Goal: Check status: Check status

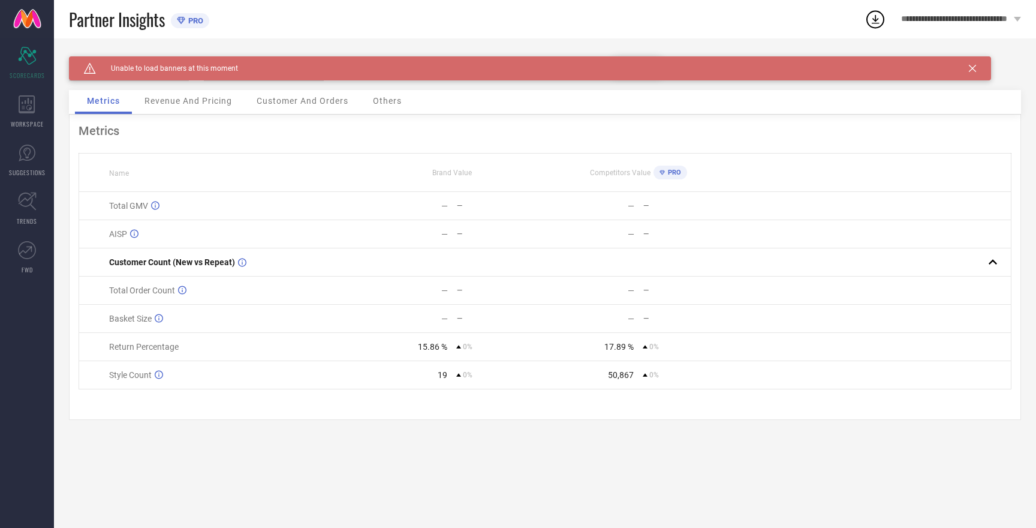
click at [973, 73] on div "Caution Created with Sketch. Unable to load banners at this moment" at bounding box center [530, 68] width 922 height 24
click at [973, 66] on icon at bounding box center [972, 68] width 7 height 7
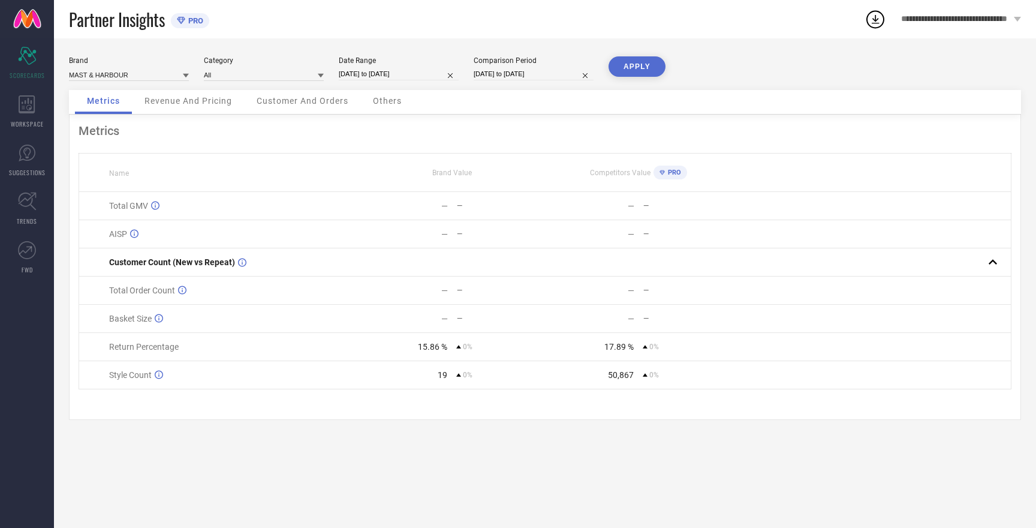
click at [1018, 20] on icon at bounding box center [1017, 19] width 7 height 5
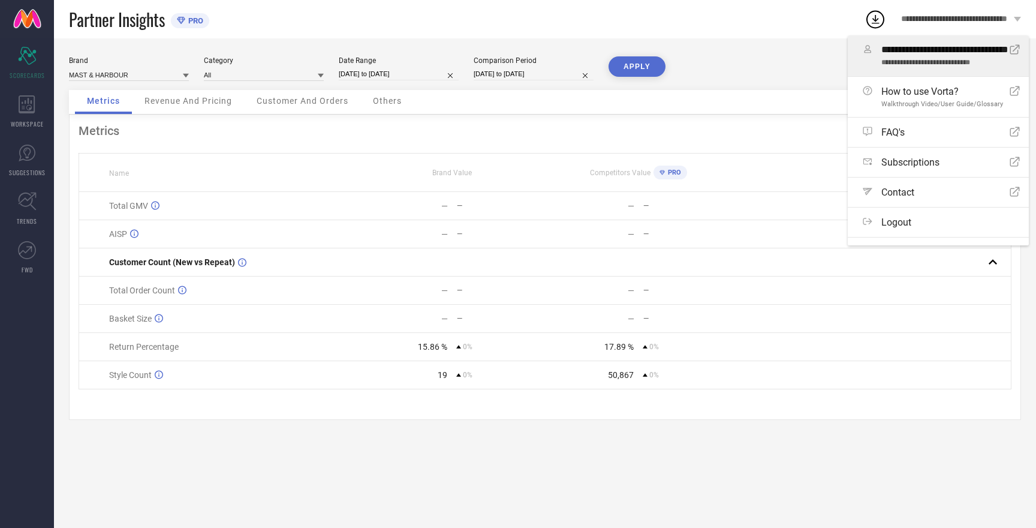
click at [915, 54] on span "**********" at bounding box center [946, 49] width 128 height 11
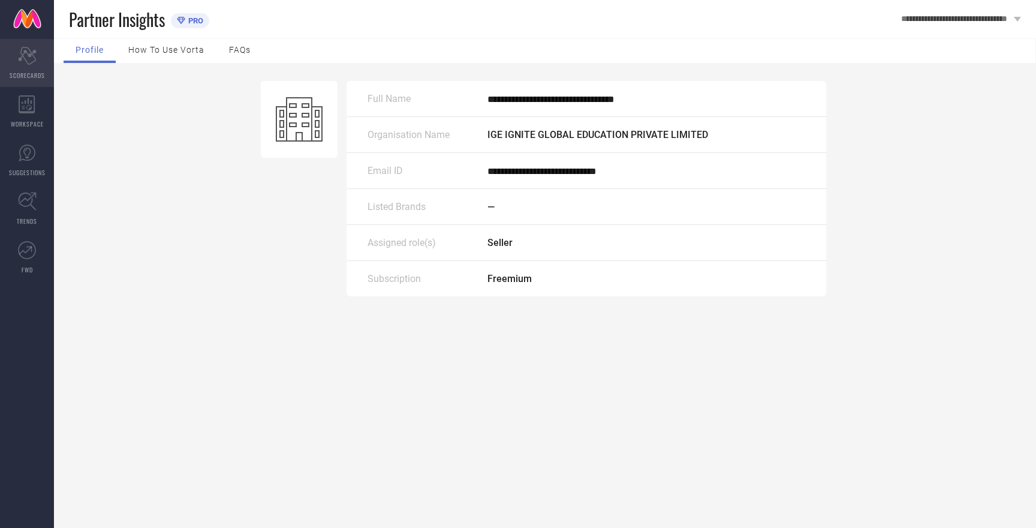
click at [35, 64] on icon "Scorecard" at bounding box center [27, 56] width 19 height 18
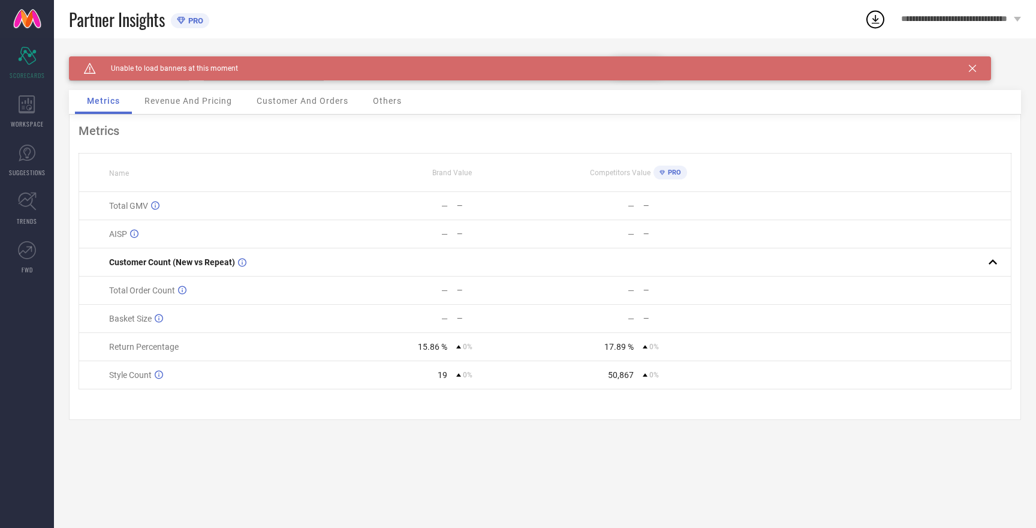
click at [969, 69] on icon at bounding box center [972, 68] width 7 height 7
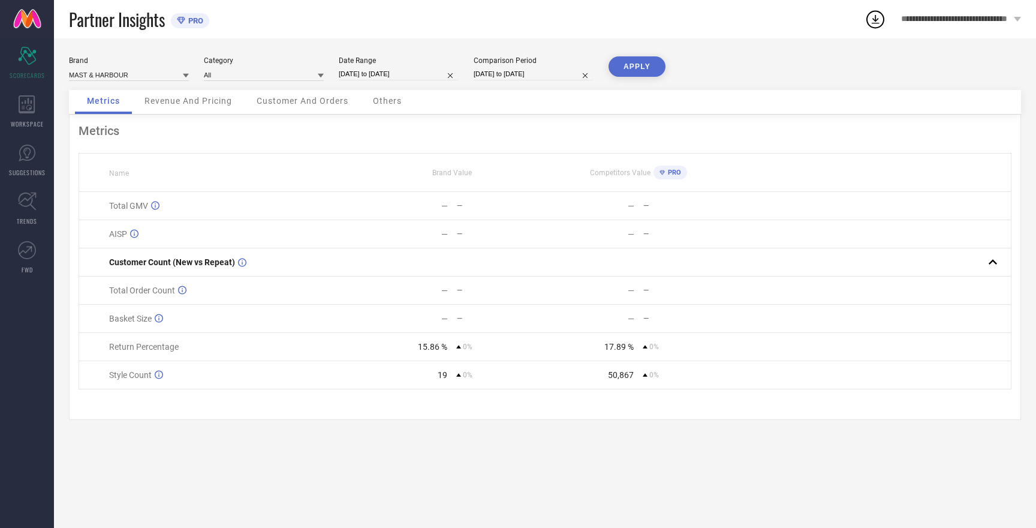
click at [647, 69] on button "APPLY" at bounding box center [637, 66] width 57 height 20
click at [638, 70] on button "APPLY" at bounding box center [637, 66] width 57 height 20
select select "8"
select select "2025"
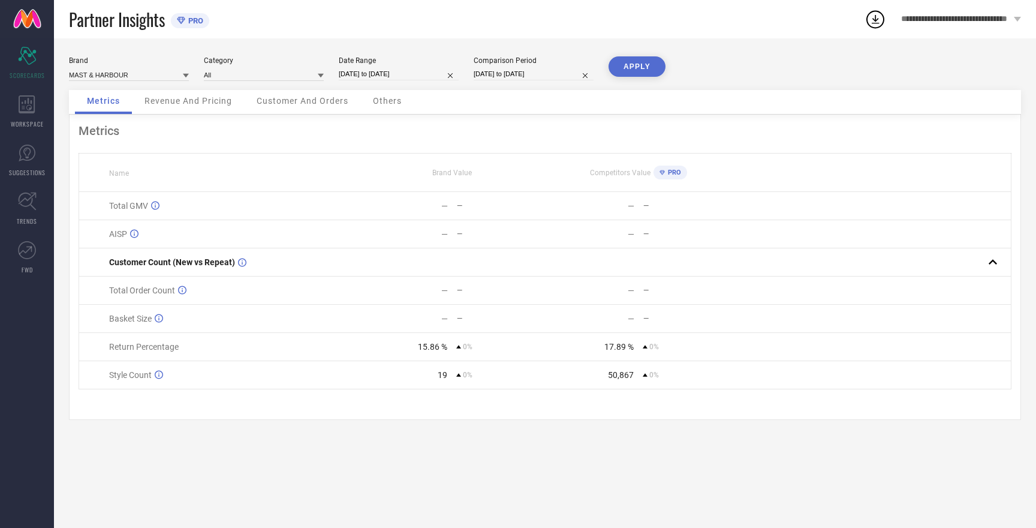
select select "9"
select select "2025"
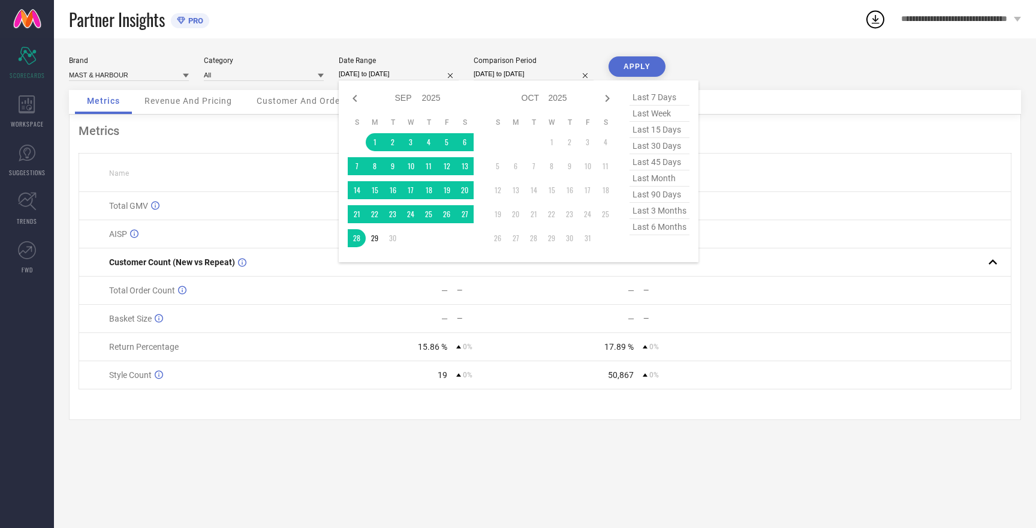
click at [395, 70] on input "[DATE] to [DATE]" at bounding box center [399, 74] width 120 height 13
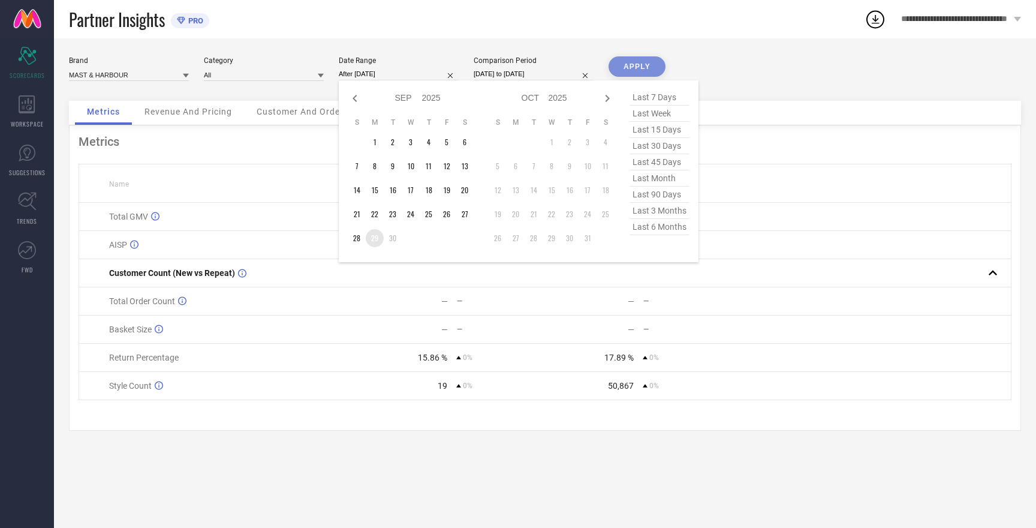
click at [374, 239] on td "29" at bounding box center [375, 238] width 18 height 18
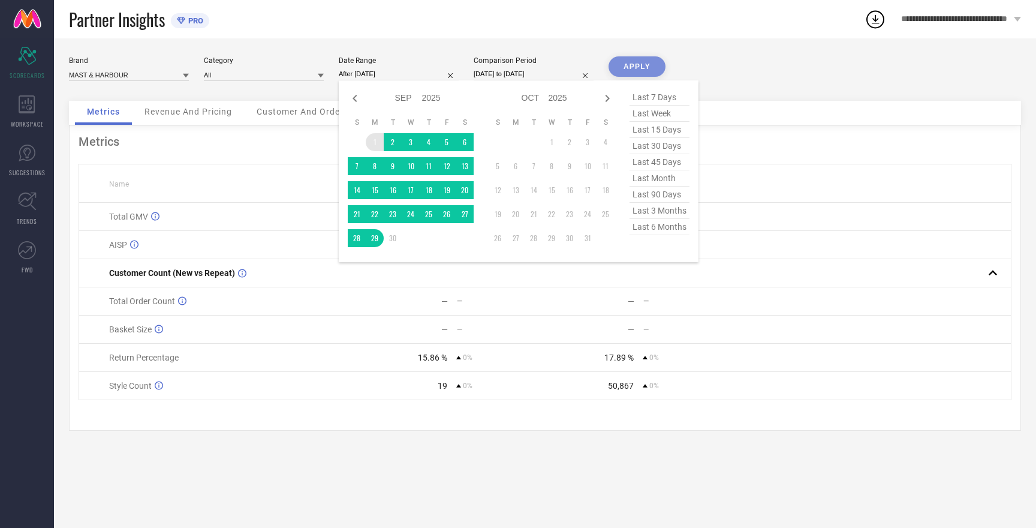
type input "01-09-2025 to 29-09-2025"
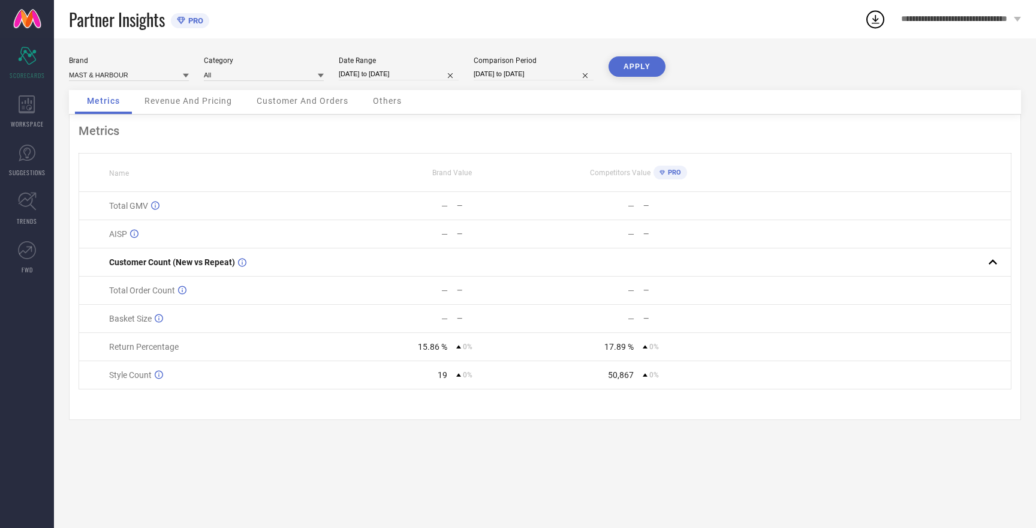
click at [488, 74] on input "[DATE] to [DATE]" at bounding box center [534, 74] width 120 height 13
select select "8"
select select "2025"
select select "9"
select select "2025"
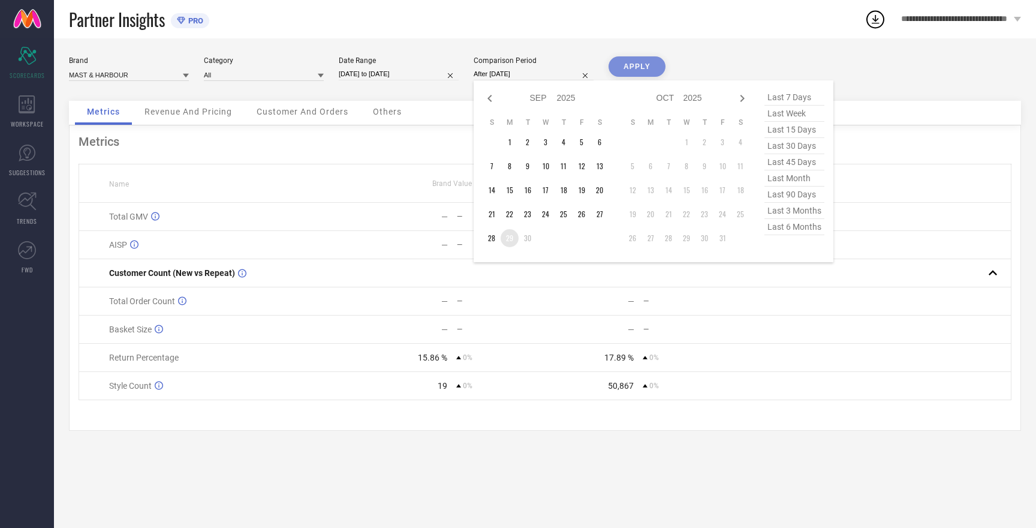
click at [513, 241] on td "29" at bounding box center [510, 238] width 18 height 18
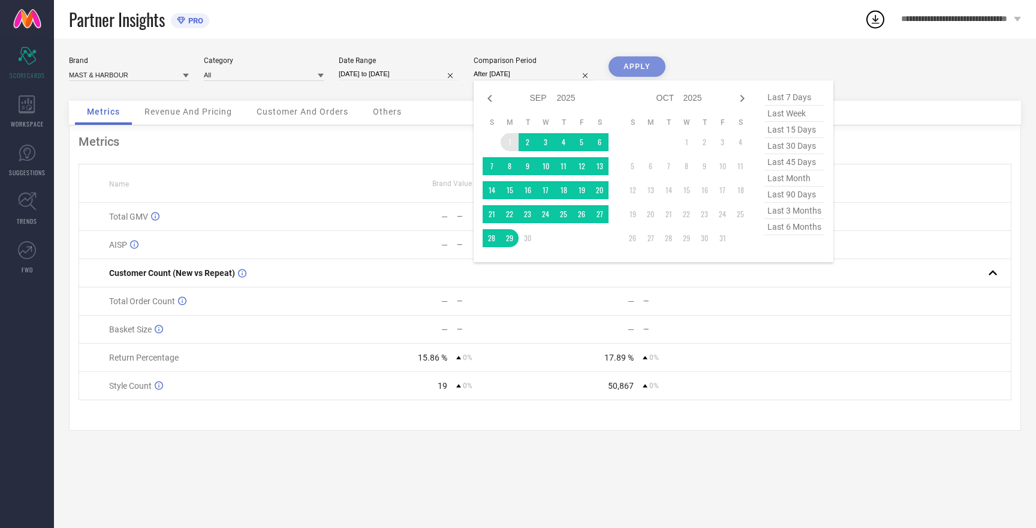
type input "01-09-2025 to 29-09-2025"
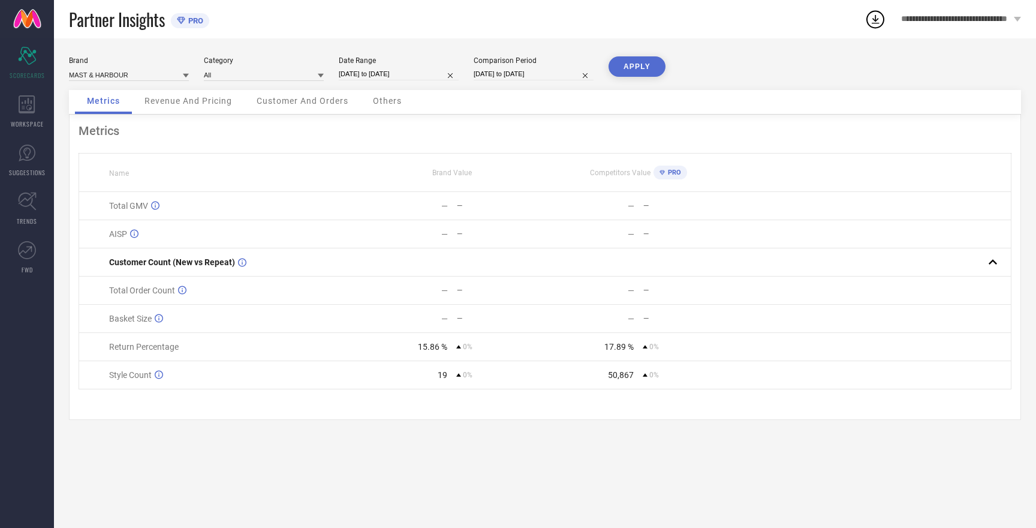
click at [624, 64] on button "APPLY" at bounding box center [637, 66] width 57 height 20
click at [627, 70] on button "APPLY" at bounding box center [637, 66] width 57 height 20
click at [121, 76] on input at bounding box center [129, 74] width 120 height 13
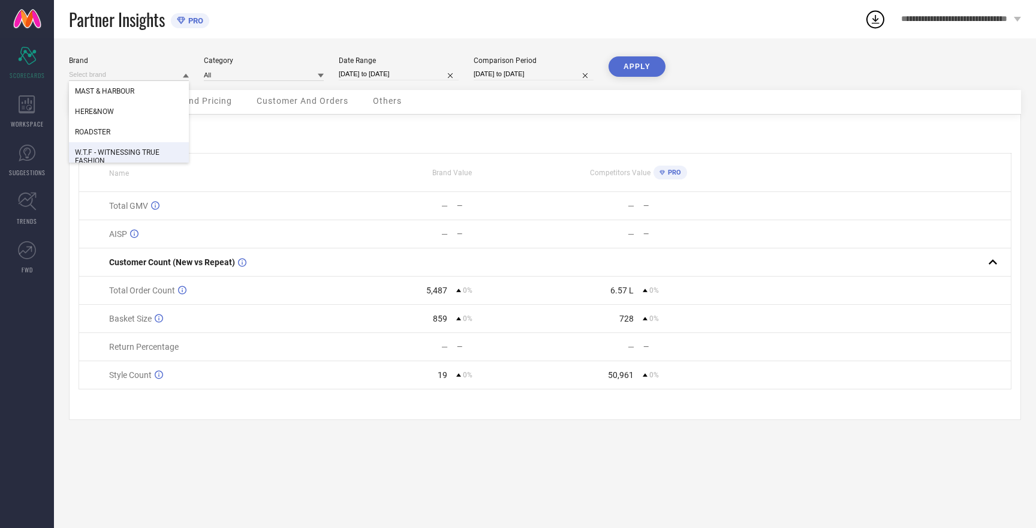
click at [126, 152] on span "W.T.F - WITNESSING TRUE FASHION" at bounding box center [129, 156] width 108 height 17
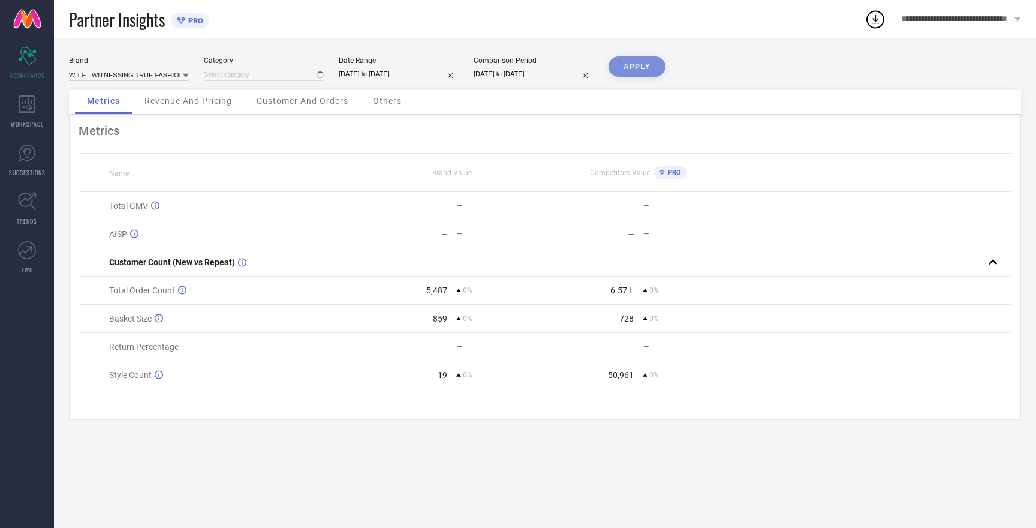
type input "All"
click at [637, 65] on button "APPLY" at bounding box center [637, 66] width 57 height 20
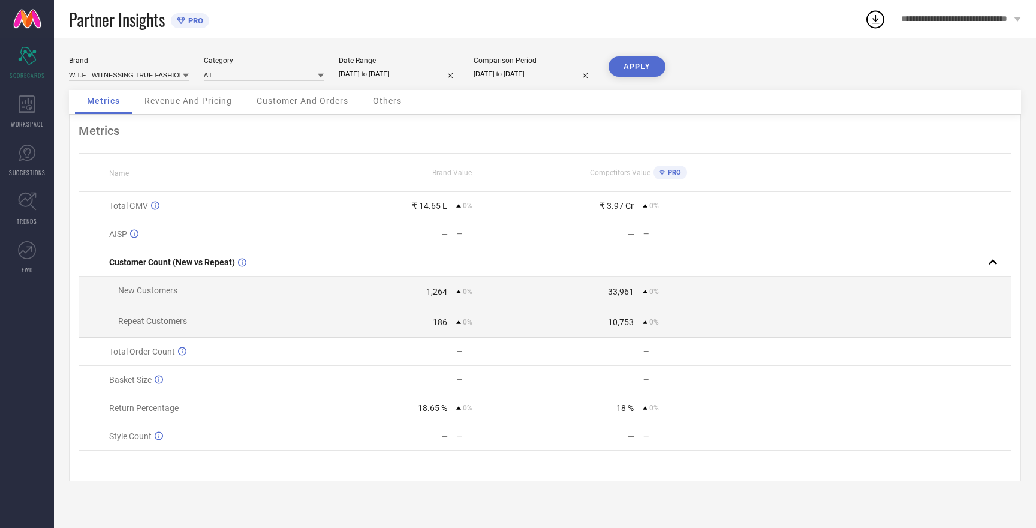
click at [637, 65] on button "APPLY" at bounding box center [637, 66] width 57 height 20
select select "8"
select select "2025"
select select "9"
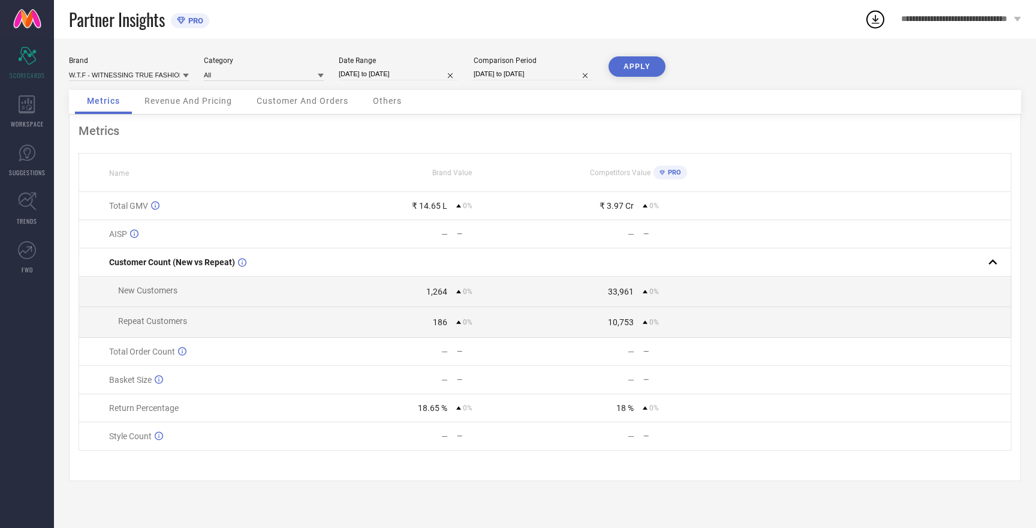
select select "2025"
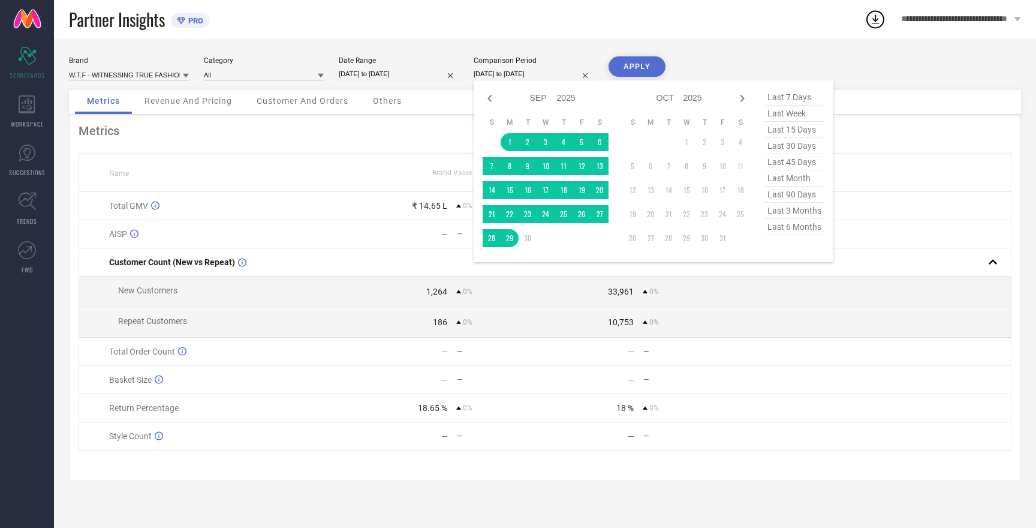
click at [528, 74] on input "01-09-2025 to 29-09-2025" at bounding box center [534, 74] width 120 height 13
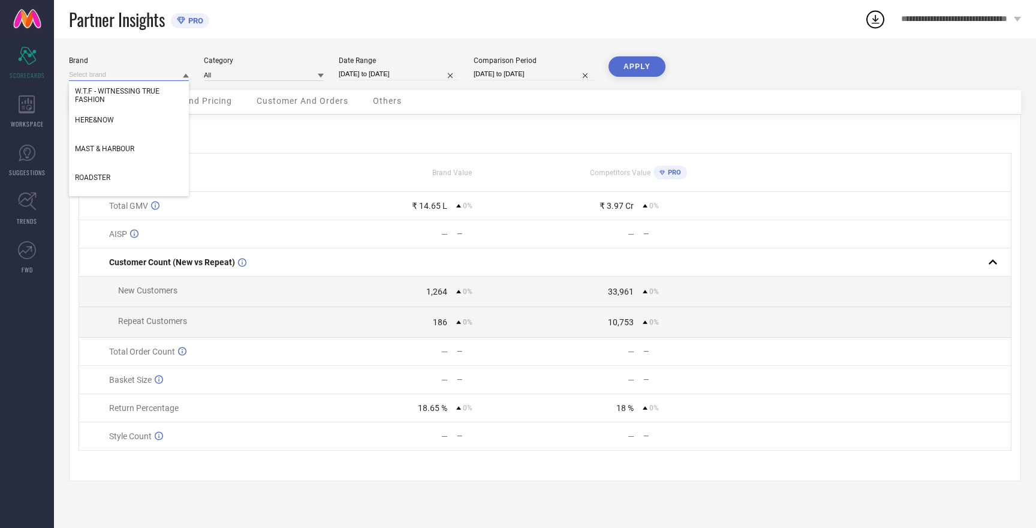
click at [145, 73] on input at bounding box center [129, 74] width 120 height 13
click at [116, 118] on div "HERE&NOW" at bounding box center [129, 120] width 120 height 20
type input "All"
click at [629, 65] on button "APPLY" at bounding box center [637, 66] width 57 height 20
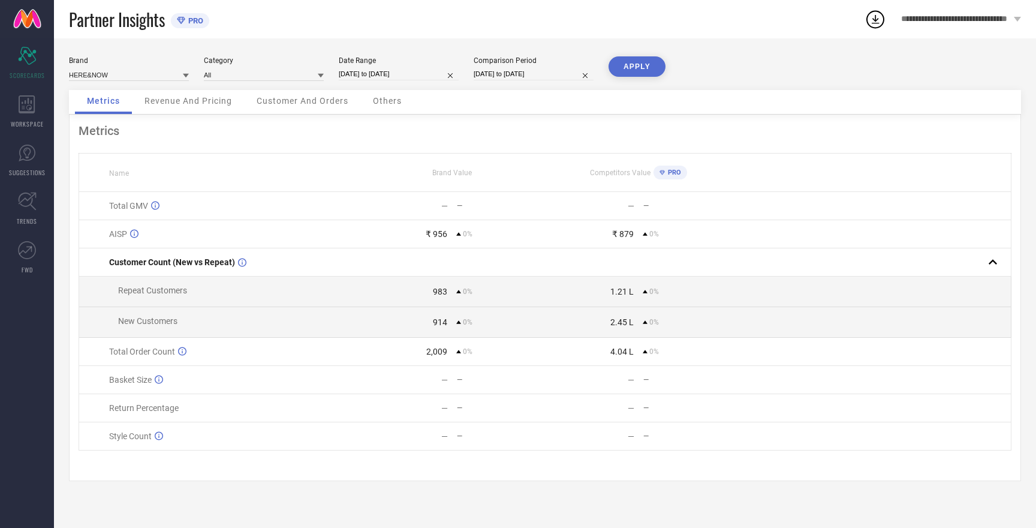
click at [629, 65] on button "APPLY" at bounding box center [637, 66] width 57 height 20
click at [90, 76] on input at bounding box center [129, 74] width 120 height 13
click at [97, 133] on span "ROADSTER" at bounding box center [92, 132] width 35 height 8
type input "All"
click at [635, 69] on button "APPLY" at bounding box center [637, 66] width 57 height 20
